Goal: Task Accomplishment & Management: Manage account settings

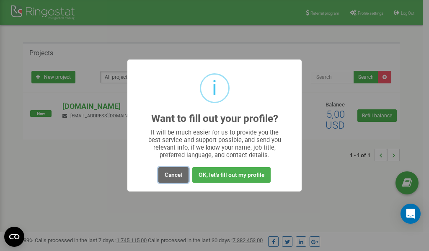
click at [173, 174] on button "Cancel" at bounding box center [173, 175] width 30 height 16
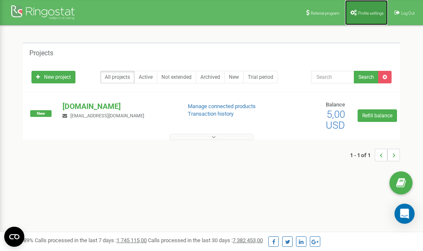
click at [354, 13] on icon at bounding box center [353, 13] width 6 height 6
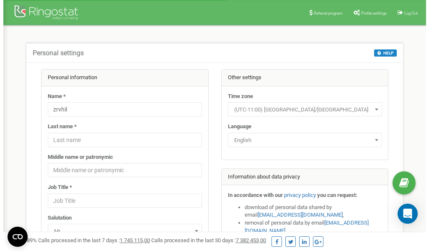
scroll to position [42, 0]
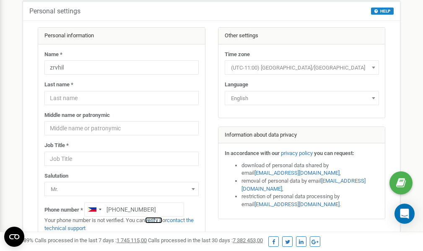
click at [156, 220] on link "verify it" at bounding box center [153, 220] width 17 height 6
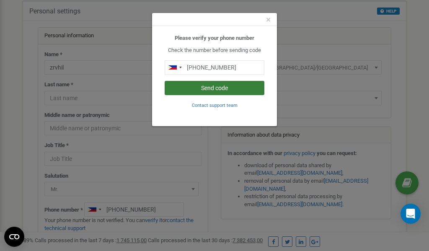
click at [202, 89] on button "Send code" at bounding box center [215, 88] width 100 height 14
